Goal: Browse casually

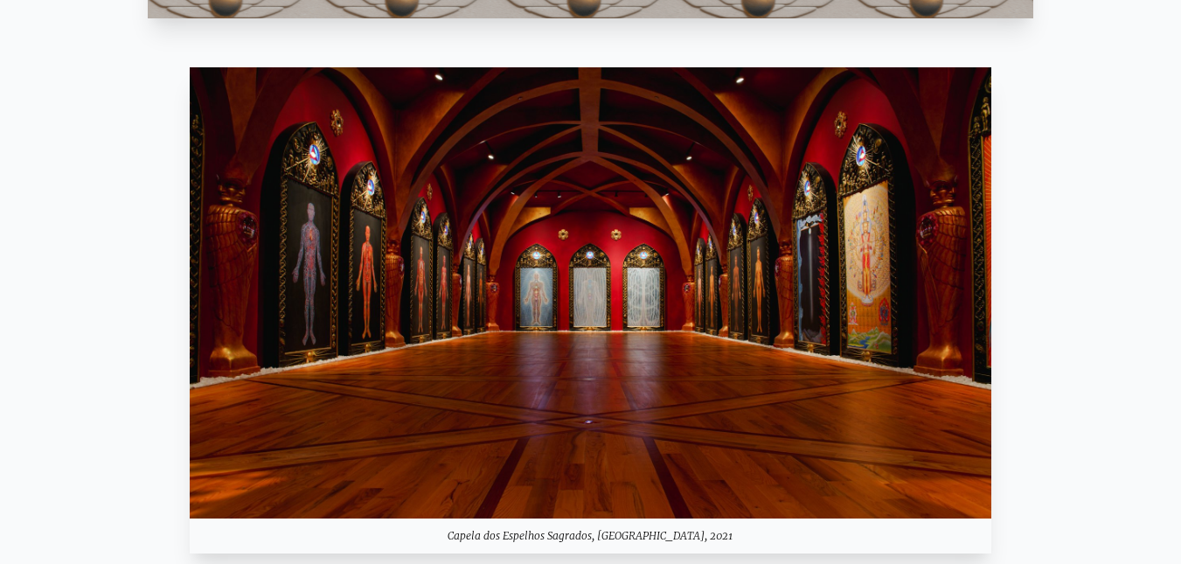
scroll to position [1486, 0]
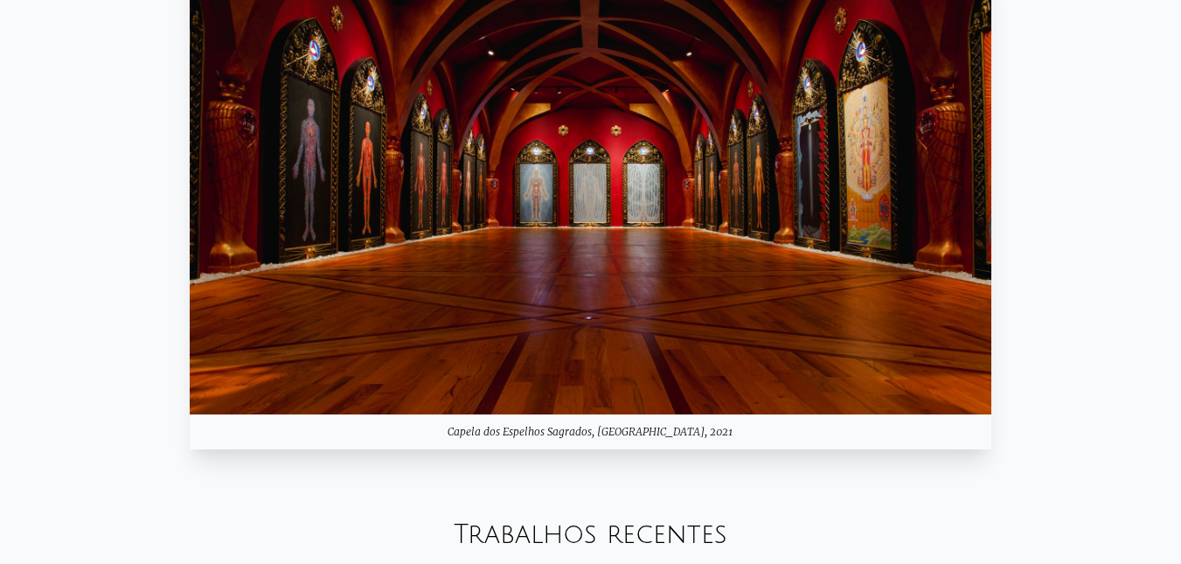
click at [384, 204] on img at bounding box center [590, 188] width 801 height 451
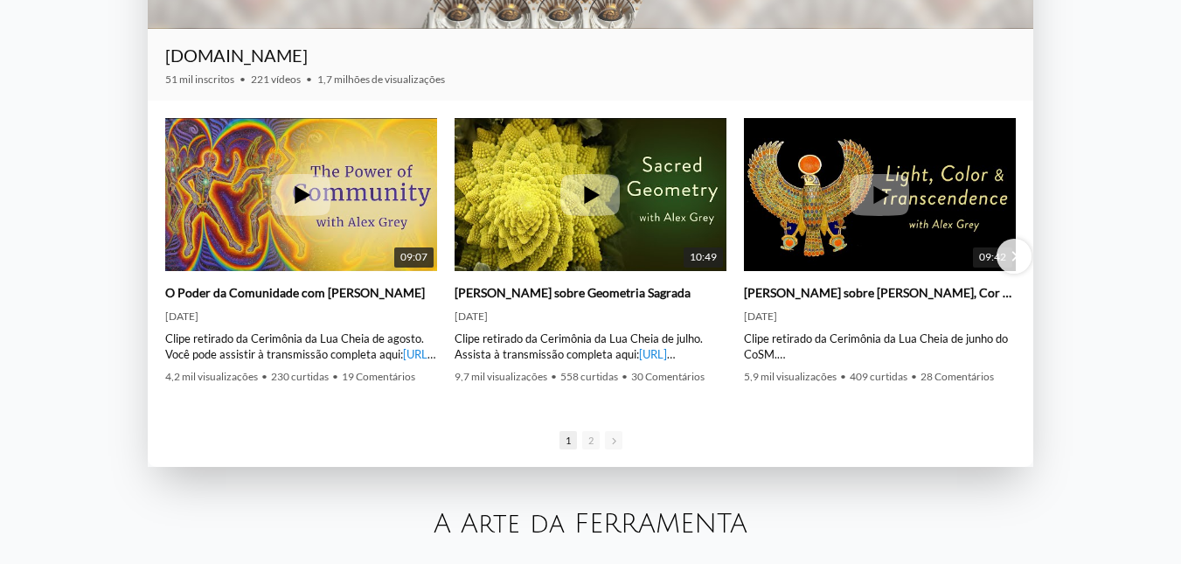
scroll to position [2447, 0]
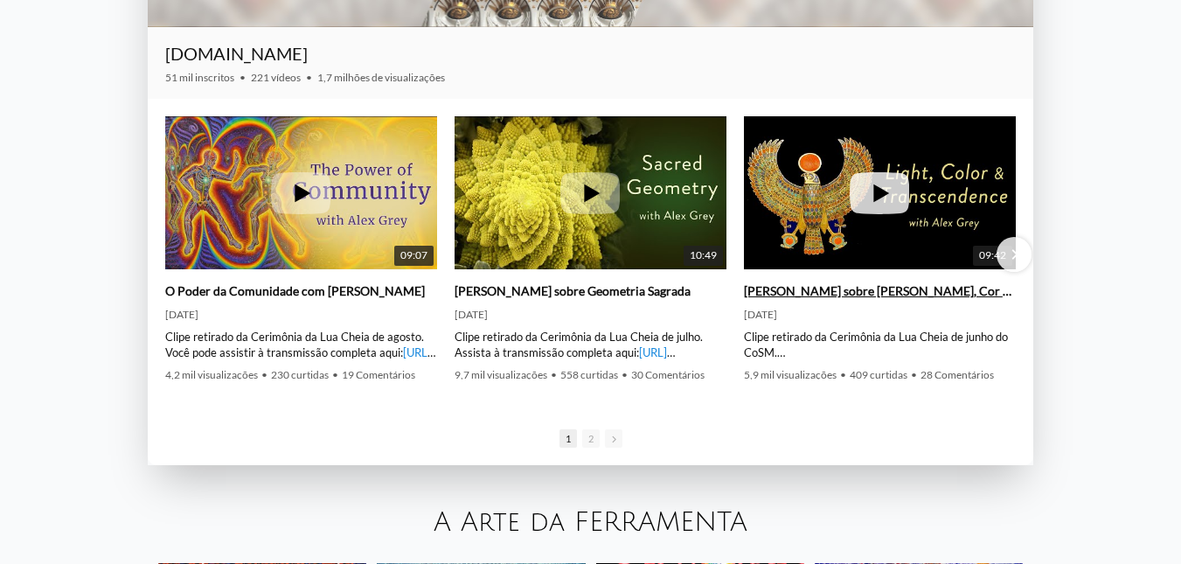
click at [838, 177] on img at bounding box center [880, 193] width 272 height 204
